Goal: Check status: Check status

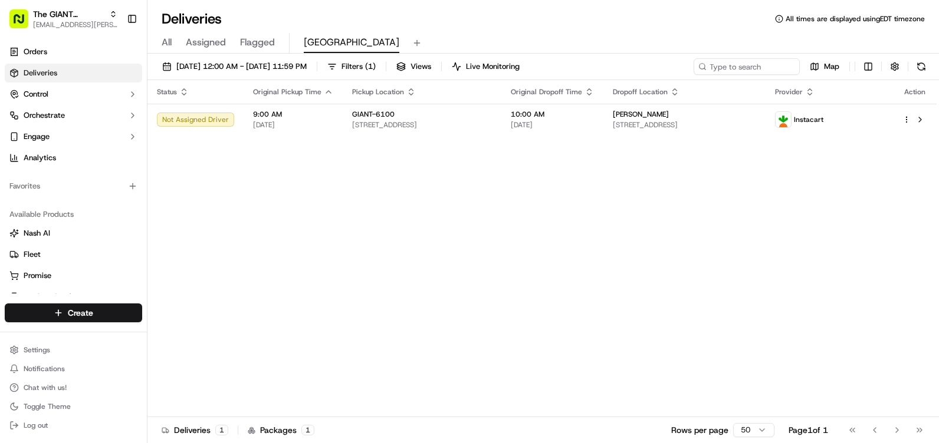
drag, startPoint x: 0, startPoint y: 0, endPoint x: 474, endPoint y: 64, distance: 478.4
click at [918, 64] on button at bounding box center [921, 66] width 17 height 17
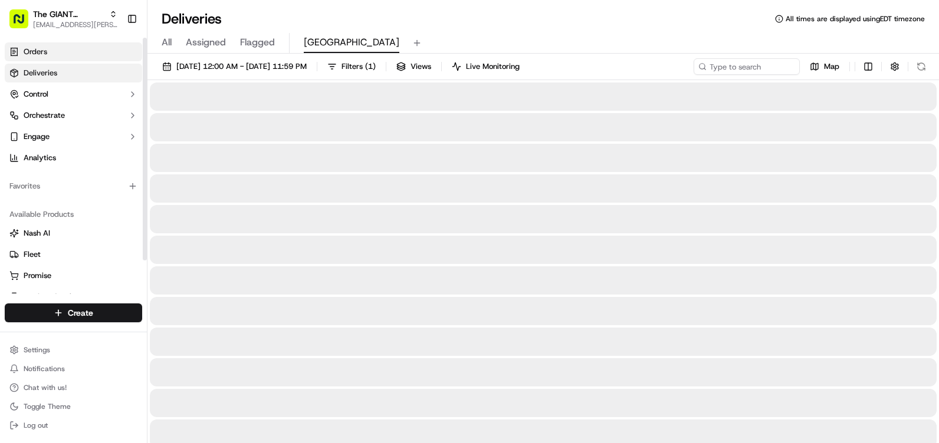
click at [61, 42] on link "Orders" at bounding box center [73, 51] width 137 height 19
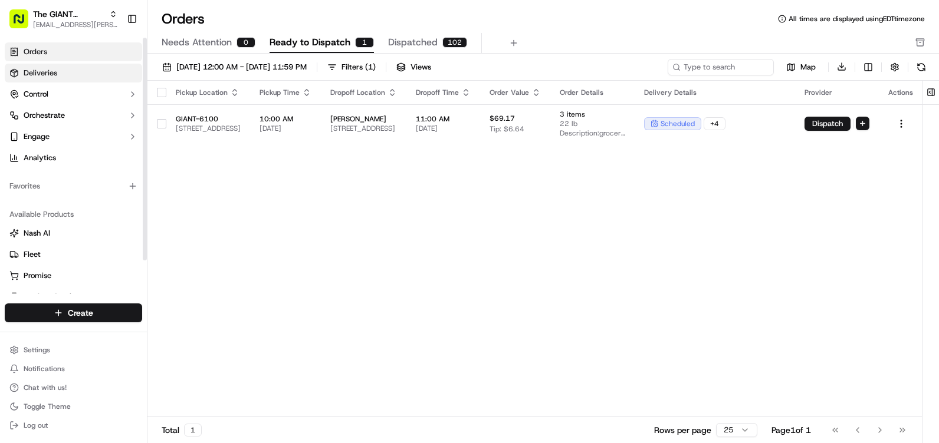
click at [44, 80] on link "Deliveries" at bounding box center [73, 73] width 137 height 19
